Goal: Information Seeking & Learning: Learn about a topic

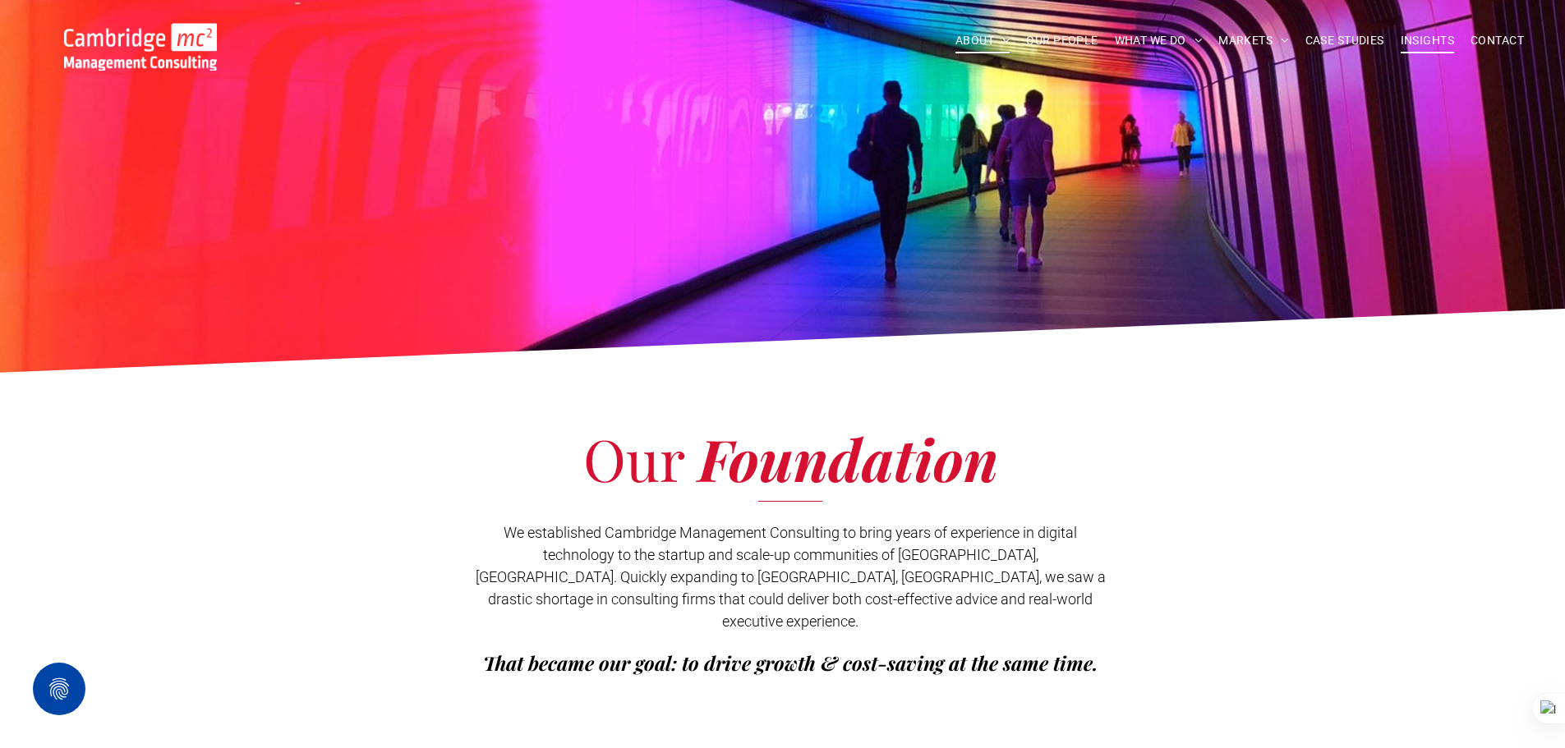
click at [1414, 41] on span "INSIGHTS" at bounding box center [1427, 40] width 53 height 25
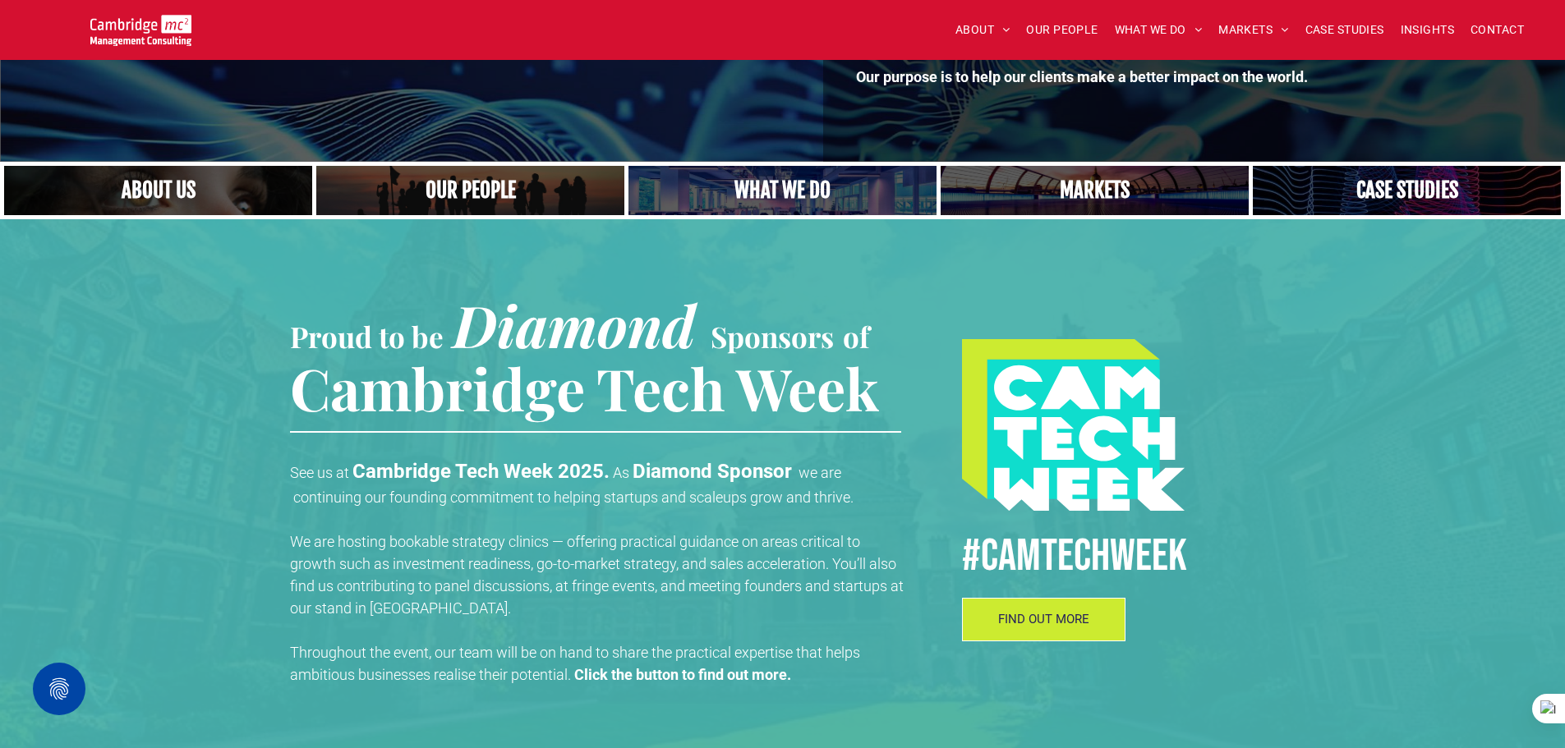
scroll to position [164, 0]
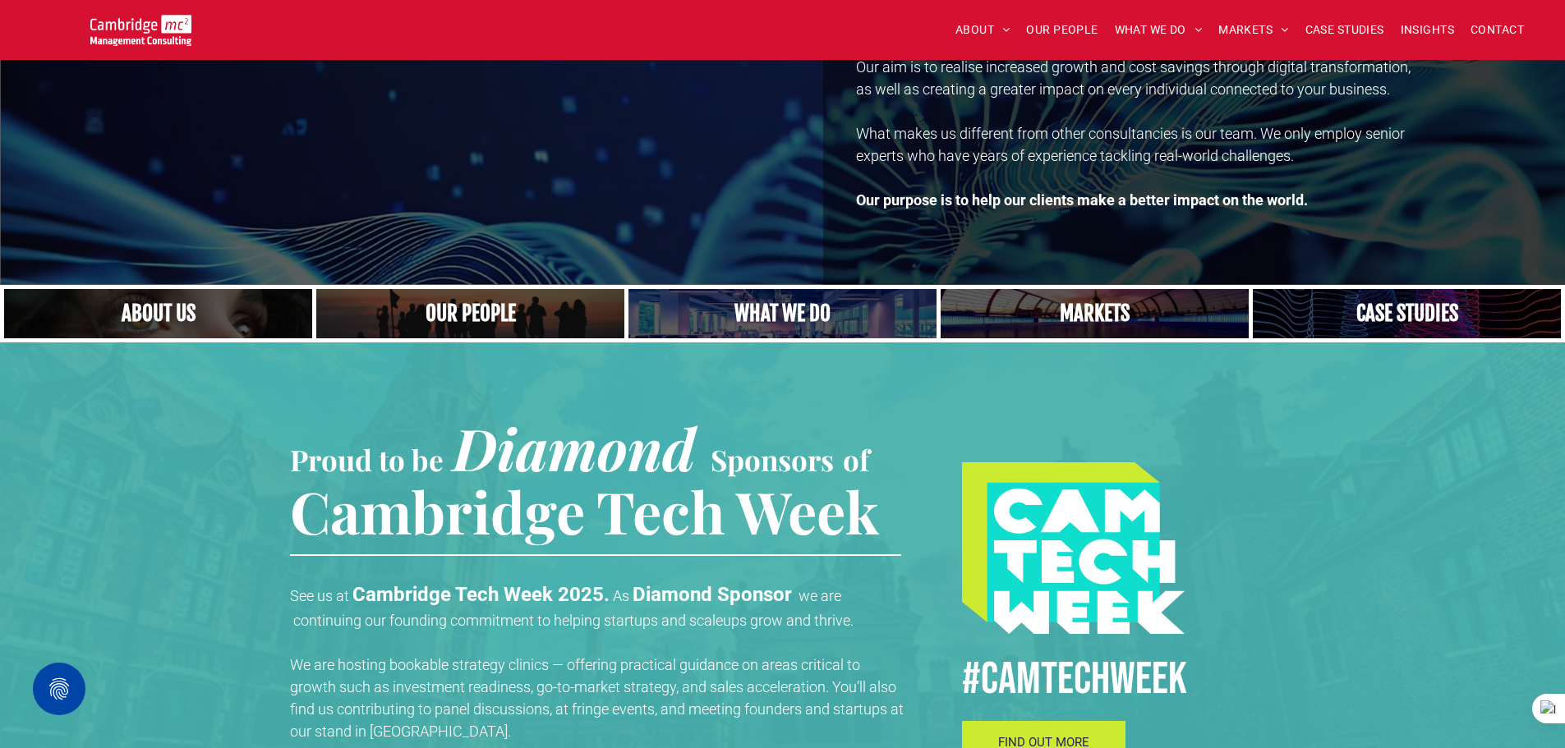
click at [1045, 739] on span "FIND OUT MORE" at bounding box center [1043, 742] width 91 height 15
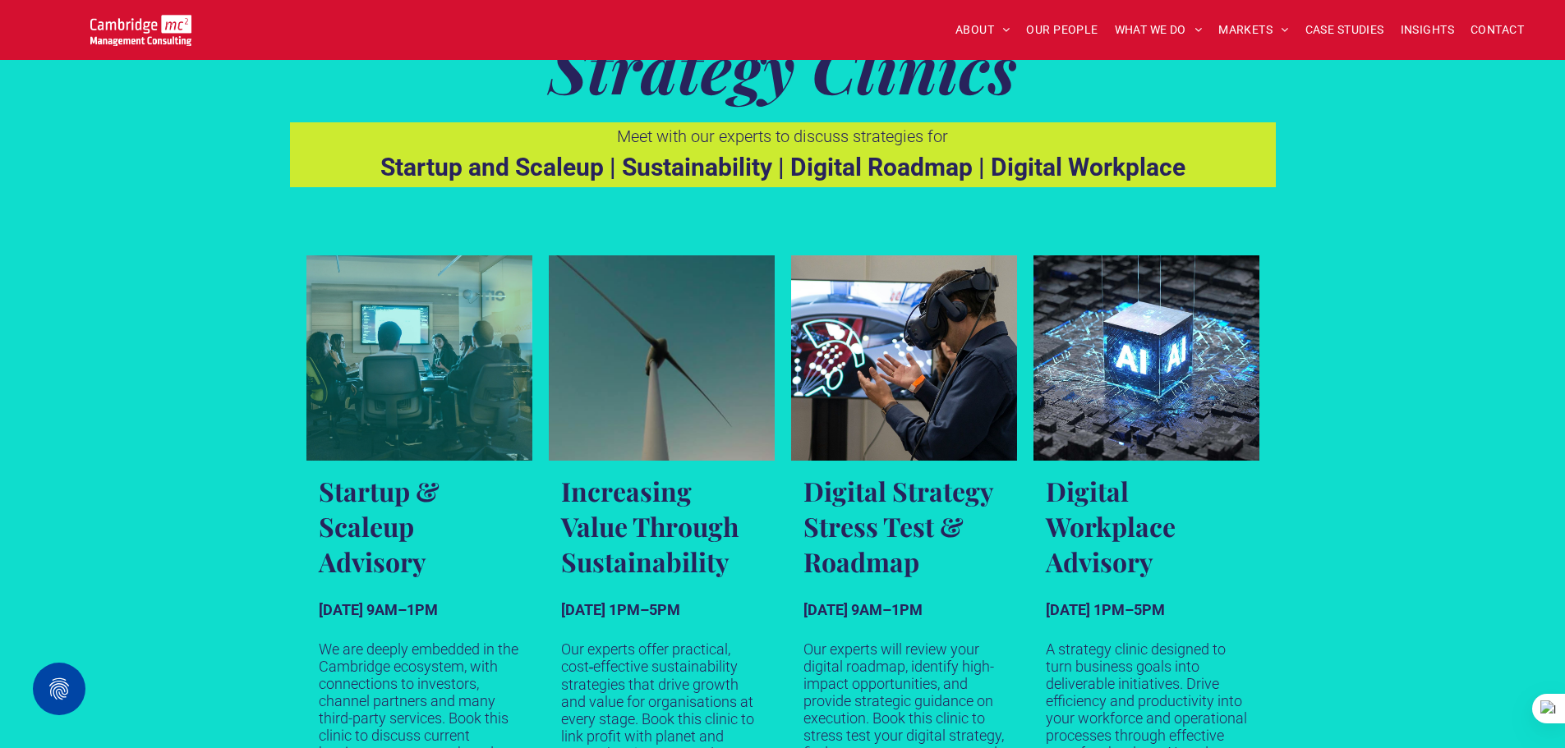
scroll to position [821, 0]
